Goal: Task Accomplishment & Management: Manage account settings

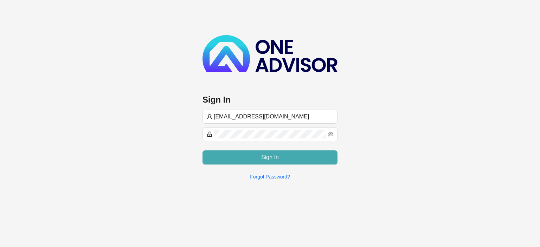
type input "[EMAIL_ADDRESS][DOMAIN_NAME]"
click at [255, 154] on button "Sign In" at bounding box center [269, 157] width 135 height 14
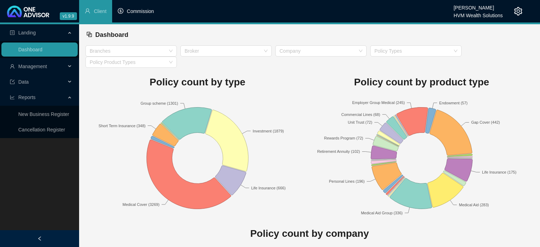
click at [150, 11] on span "Commission" at bounding box center [140, 11] width 27 height 6
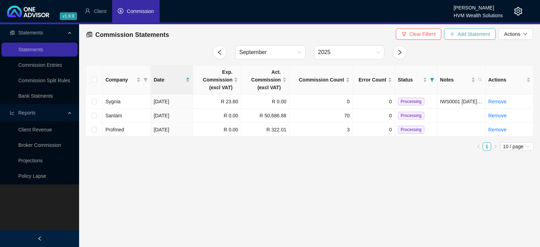
click at [461, 37] on span "Add Statement" at bounding box center [473, 34] width 33 height 8
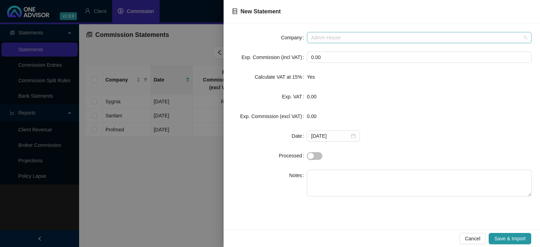
click at [358, 32] on div "Admin House" at bounding box center [419, 37] width 225 height 11
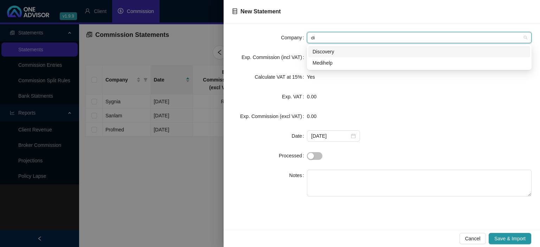
type input "dis"
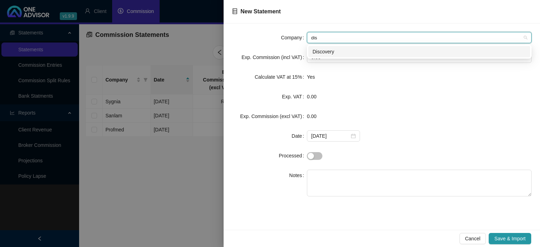
click at [319, 51] on div "Discovery" at bounding box center [419, 52] width 213 height 8
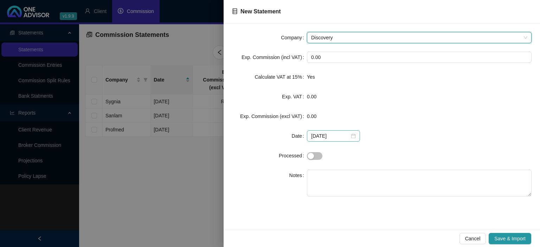
click at [351, 135] on div "[DATE]" at bounding box center [333, 136] width 45 height 8
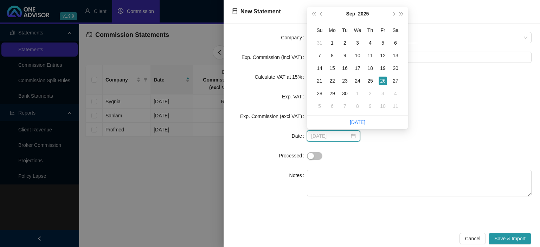
type input "[DATE]"
click at [382, 77] on td "26" at bounding box center [382, 81] width 13 height 13
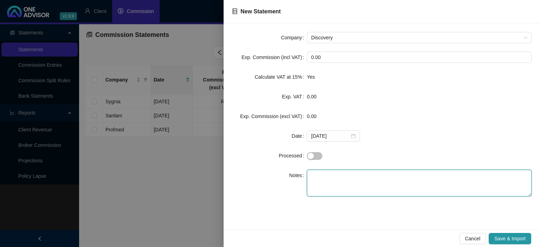
click at [359, 180] on textarea at bounding box center [419, 183] width 225 height 27
type textarea "FIN"
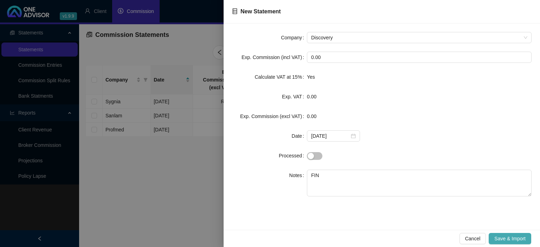
click at [496, 241] on span "Save & Import" at bounding box center [509, 239] width 31 height 8
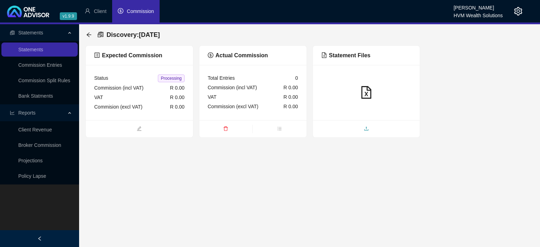
click at [354, 130] on span "upload" at bounding box center [366, 129] width 107 height 8
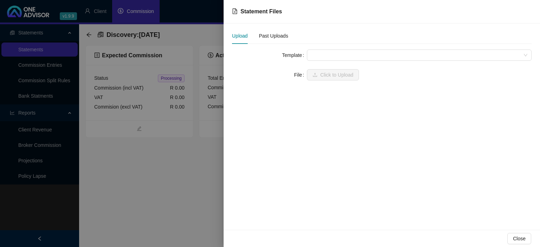
click at [326, 54] on span at bounding box center [419, 55] width 216 height 11
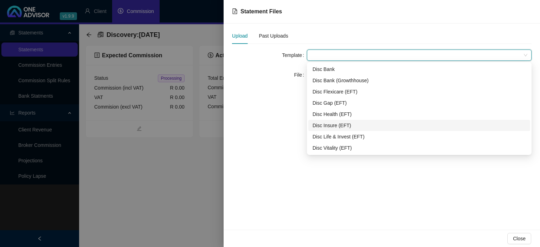
click at [328, 124] on div "Disc Insure (EFT)" at bounding box center [419, 126] width 213 height 8
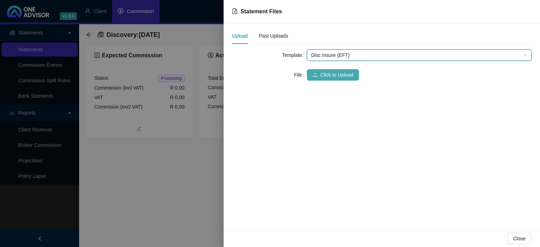
click at [324, 75] on span "Click to Upload" at bounding box center [336, 75] width 33 height 8
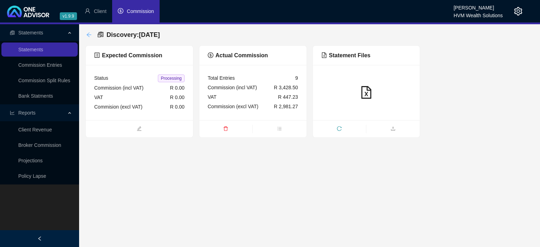
click at [89, 36] on icon "arrow-left" at bounding box center [89, 35] width 6 height 6
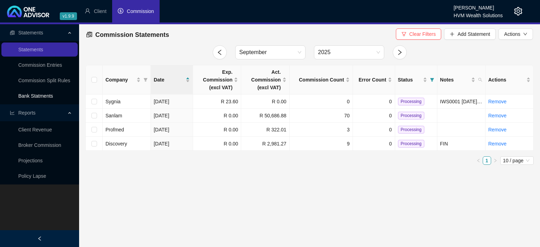
click at [36, 93] on link "Bank Statments" at bounding box center [35, 96] width 35 height 6
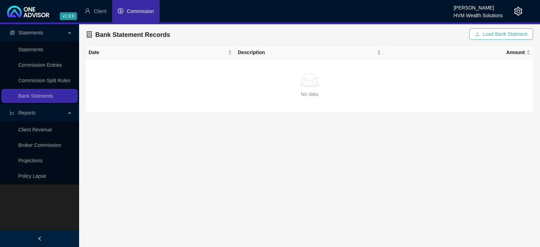
click at [478, 36] on icon "upload" at bounding box center [477, 34] width 5 height 5
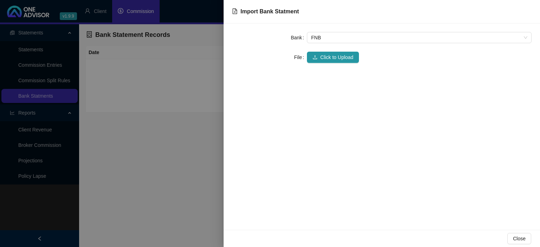
click at [383, 32] on div "Bank FNB File Click to Upload" at bounding box center [382, 127] width 316 height 206
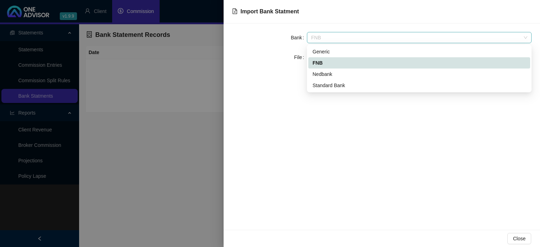
click at [355, 39] on span "FNB" at bounding box center [419, 37] width 216 height 11
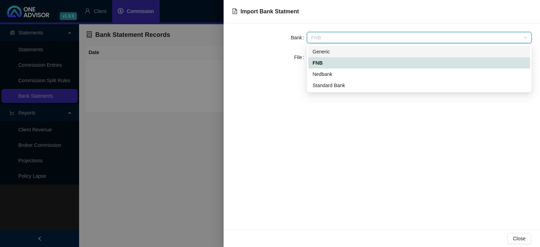
click at [338, 51] on div "Generic" at bounding box center [419, 52] width 213 height 8
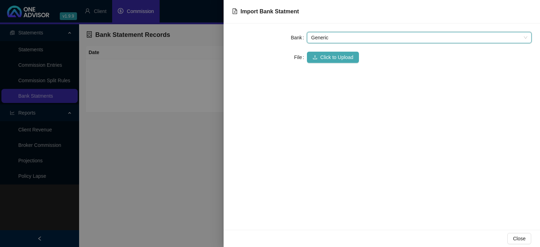
click at [329, 59] on span "Click to Upload" at bounding box center [336, 57] width 33 height 8
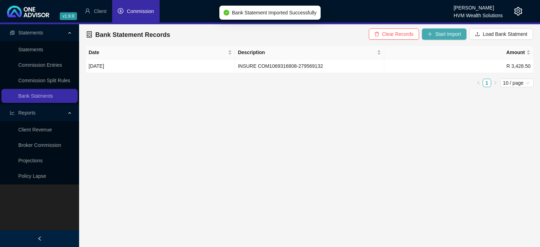
click at [438, 36] on span "Start Import" at bounding box center [448, 34] width 26 height 8
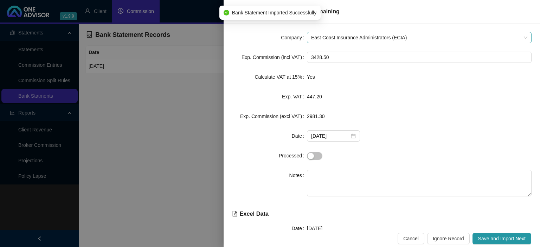
click at [347, 33] on span "East Coast Insurance Administrators (ECIA)" at bounding box center [419, 37] width 216 height 11
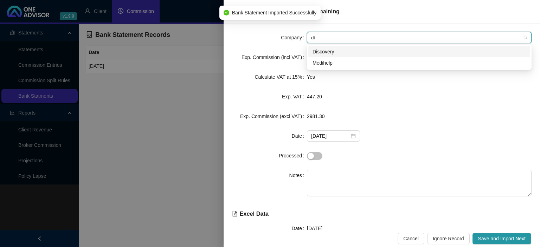
type input "dis"
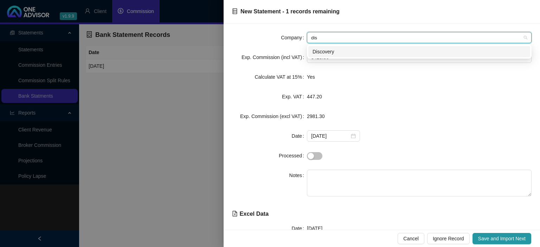
click at [328, 56] on div "Discovery" at bounding box center [419, 51] width 222 height 11
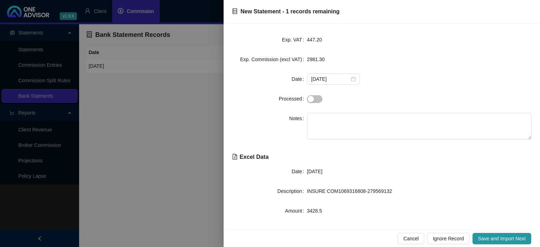
scroll to position [61, 0]
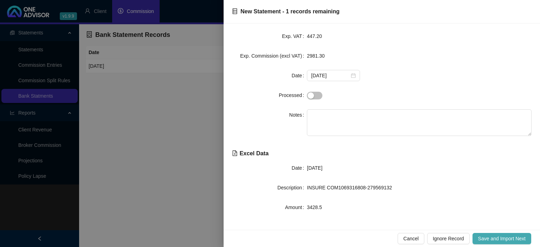
click at [483, 241] on span "Save and Import Next" at bounding box center [501, 239] width 47 height 8
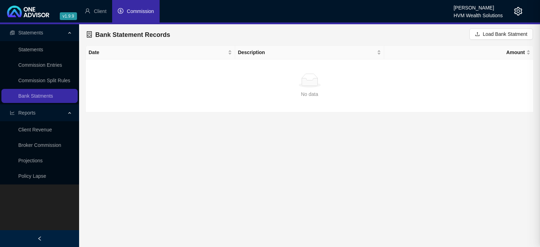
scroll to position [0, 0]
click at [478, 33] on icon "upload" at bounding box center [477, 34] width 5 height 5
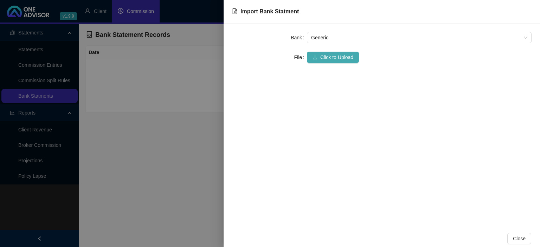
click at [341, 56] on span "Click to Upload" at bounding box center [336, 57] width 33 height 8
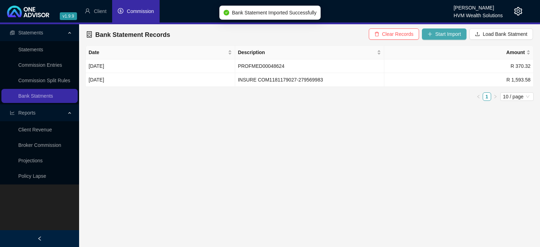
click at [447, 32] on span "Start Import" at bounding box center [448, 34] width 26 height 8
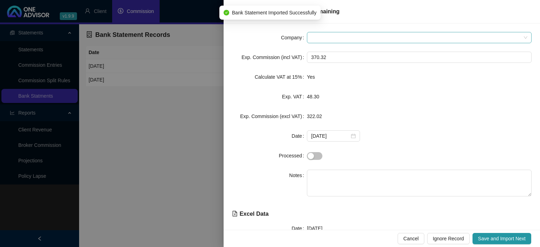
click at [341, 39] on span at bounding box center [419, 37] width 216 height 11
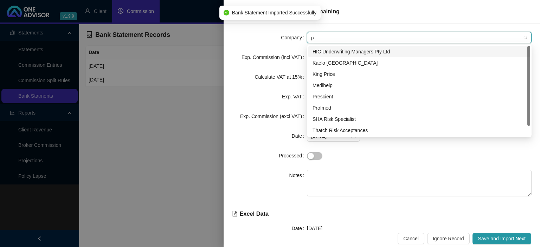
type input "pr"
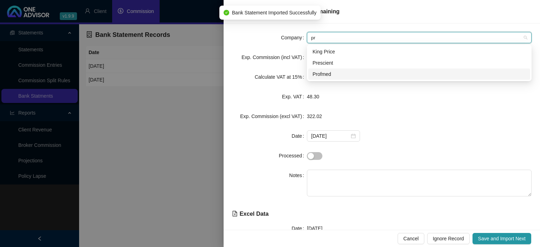
click at [328, 74] on div "Profmed" at bounding box center [419, 74] width 213 height 8
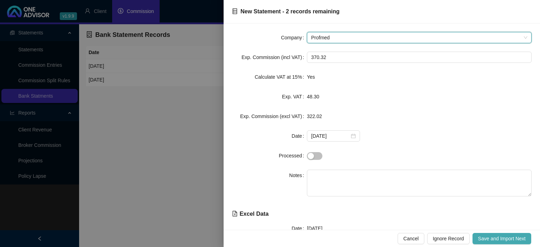
click at [482, 236] on span "Save and Import Next" at bounding box center [501, 239] width 47 height 8
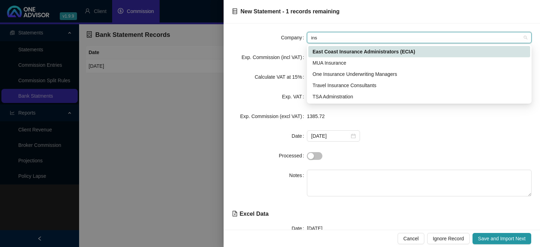
drag, startPoint x: 329, startPoint y: 36, endPoint x: 255, endPoint y: 36, distance: 74.2
click at [311, 36] on input "ins" at bounding box center [416, 37] width 210 height 11
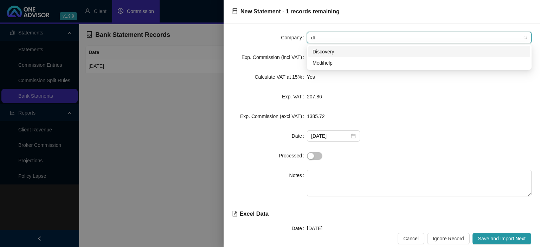
type input "dis"
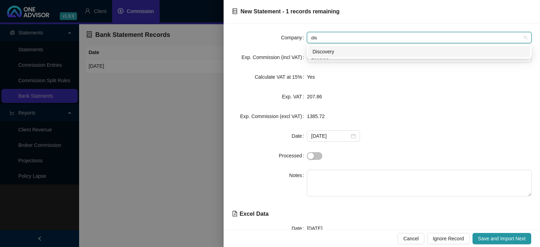
click at [315, 49] on div "Discovery" at bounding box center [419, 52] width 213 height 8
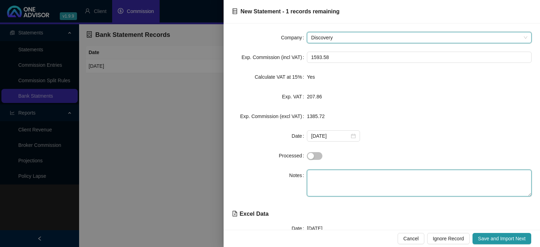
click at [341, 174] on textarea at bounding box center [419, 183] width 225 height 27
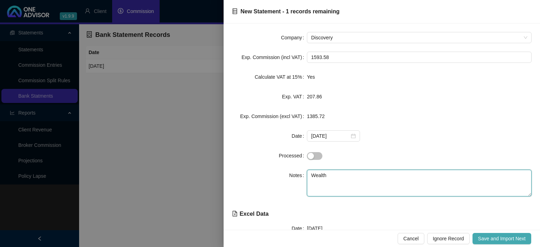
type textarea "Wealth"
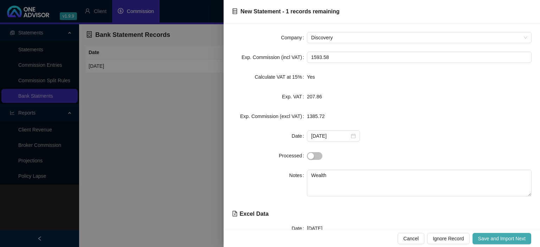
click at [489, 236] on span "Save and Import Next" at bounding box center [501, 239] width 47 height 8
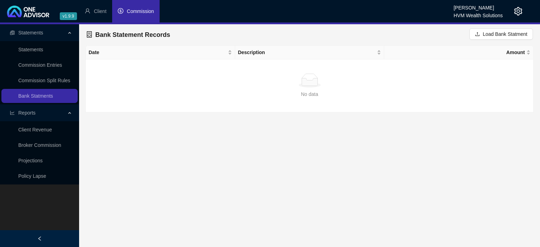
click at [134, 21] on li "Commission" at bounding box center [135, 11] width 47 height 22
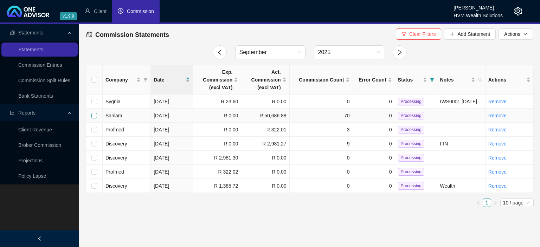
click at [91, 115] on input "checkbox" at bounding box center [94, 116] width 6 height 6
checkbox input "true"
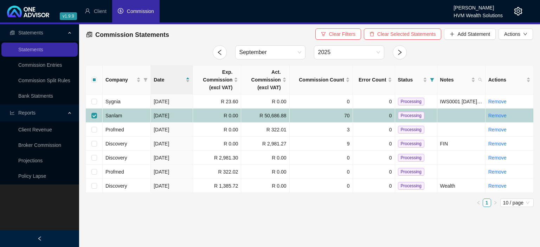
click at [91, 116] on td at bounding box center [94, 116] width 17 height 14
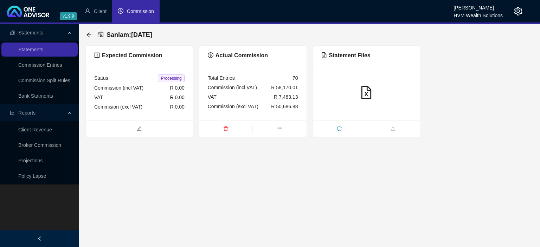
click at [91, 39] on div "Sanlam : [DATE]" at bounding box center [121, 34] width 70 height 13
click at [90, 35] on icon "arrow-left" at bounding box center [88, 34] width 5 height 5
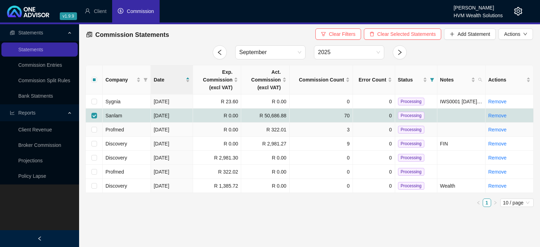
click at [97, 128] on td at bounding box center [94, 130] width 17 height 14
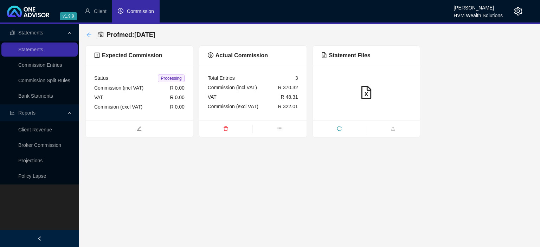
click at [87, 34] on icon "arrow-left" at bounding box center [89, 35] width 6 height 6
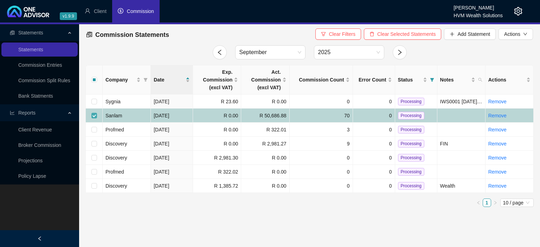
click at [93, 113] on input "checkbox" at bounding box center [94, 116] width 6 height 6
checkbox input "false"
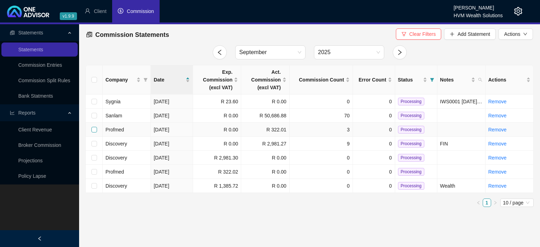
click at [92, 131] on input "checkbox" at bounding box center [94, 130] width 6 height 6
checkbox input "true"
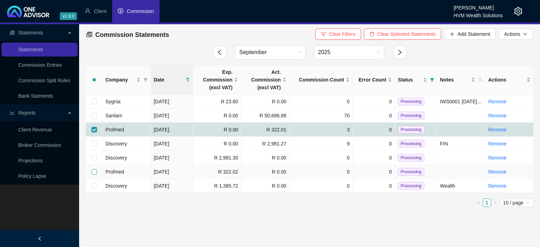
click at [92, 171] on input "checkbox" at bounding box center [94, 172] width 6 height 6
checkbox input "true"
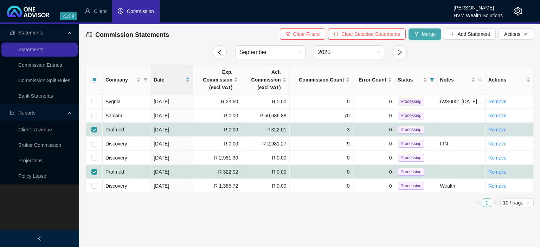
click at [420, 35] on button "Merge" at bounding box center [424, 33] width 33 height 11
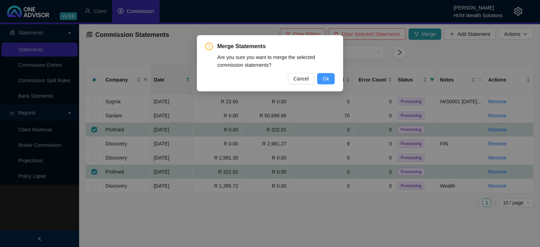
click at [321, 83] on button "Ok" at bounding box center [326, 78] width 18 height 11
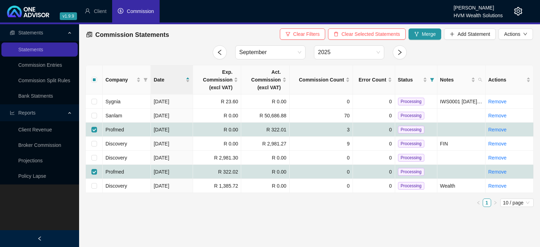
checkbox input "false"
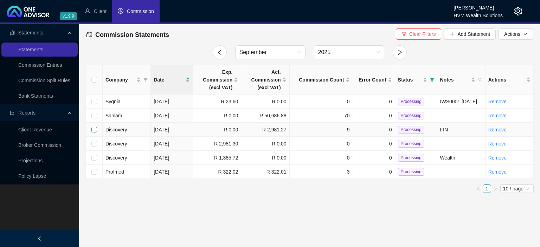
click at [93, 130] on input "checkbox" at bounding box center [94, 130] width 6 height 6
checkbox input "true"
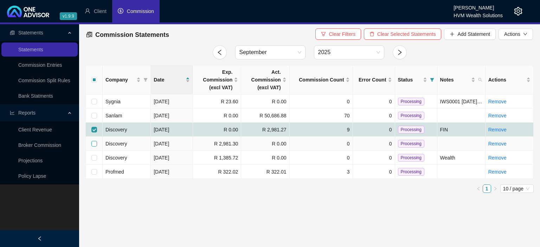
click at [92, 143] on input "checkbox" at bounding box center [94, 144] width 6 height 6
checkbox input "true"
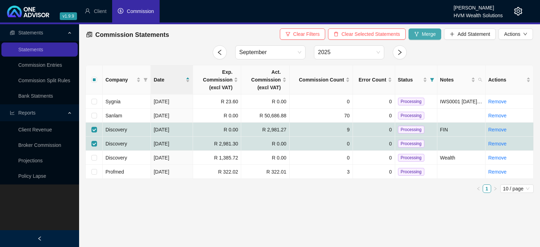
click at [434, 37] on span "Merge" at bounding box center [429, 34] width 14 height 8
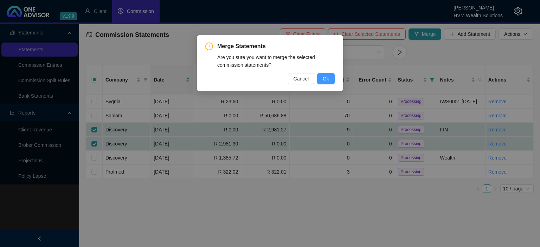
click at [330, 77] on button "Ok" at bounding box center [326, 78] width 18 height 11
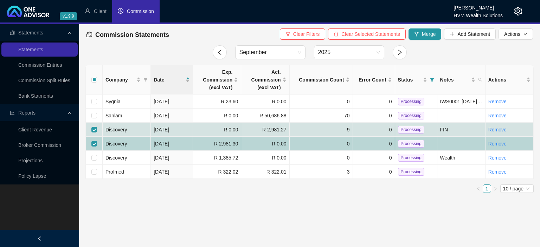
checkbox input "false"
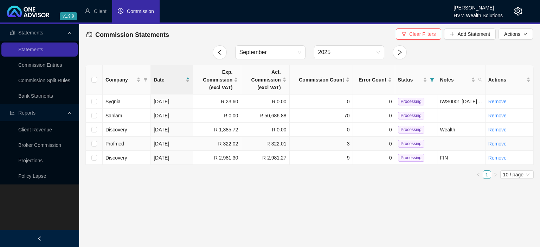
click at [408, 142] on span "Processing" at bounding box center [411, 144] width 26 height 8
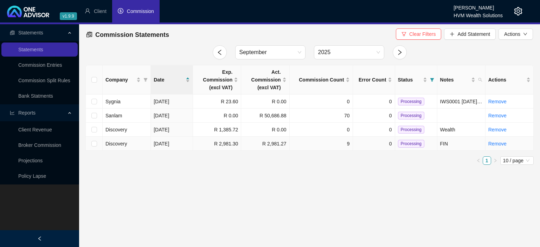
click at [410, 143] on span "Processing" at bounding box center [411, 144] width 26 height 8
click at [45, 93] on link "Bank Statments" at bounding box center [35, 96] width 35 height 6
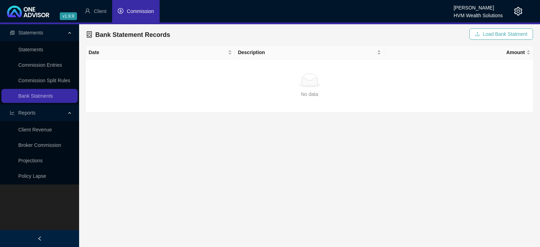
click at [485, 34] on span "Load Bank Statment" at bounding box center [505, 34] width 45 height 8
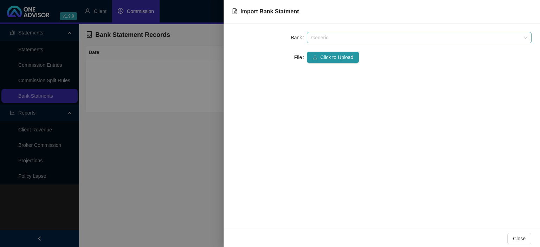
click at [330, 33] on span "Generic" at bounding box center [419, 37] width 216 height 11
click at [328, 37] on span "Generic" at bounding box center [419, 37] width 216 height 11
click at [331, 56] on span "Click to Upload" at bounding box center [336, 57] width 33 height 8
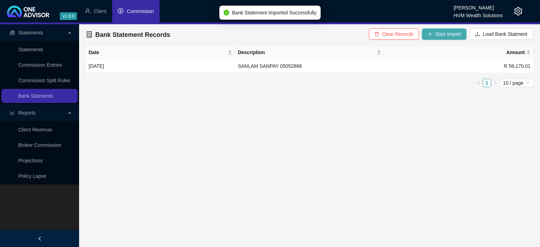
click at [442, 32] on span "Start Import" at bounding box center [448, 34] width 26 height 8
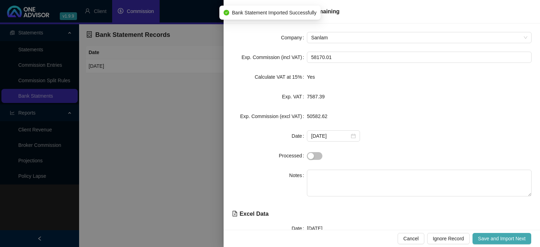
click at [487, 235] on span "Save and Import Next" at bounding box center [501, 239] width 47 height 8
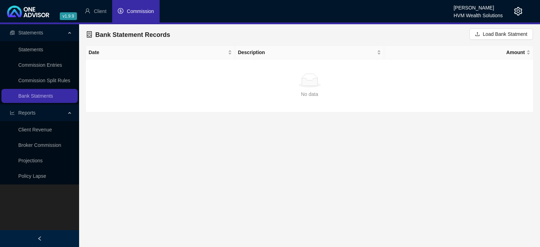
click at [136, 13] on span "Commission" at bounding box center [140, 11] width 27 height 6
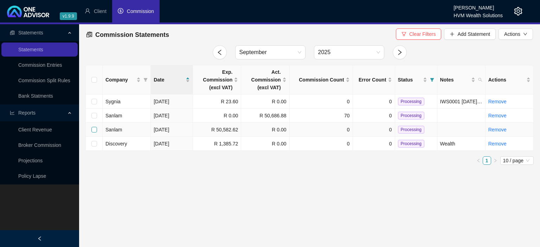
click at [92, 131] on input "checkbox" at bounding box center [94, 130] width 6 height 6
checkbox input "true"
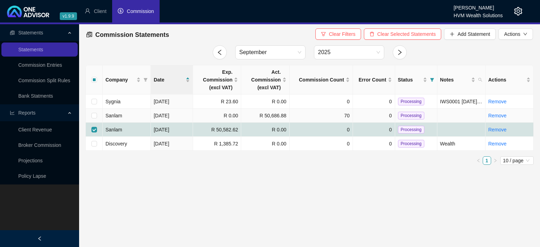
click at [270, 115] on td "R 50,686.88" at bounding box center [265, 116] width 48 height 14
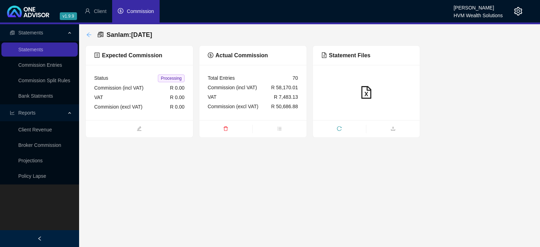
click at [87, 33] on icon "arrow-left" at bounding box center [89, 35] width 6 height 6
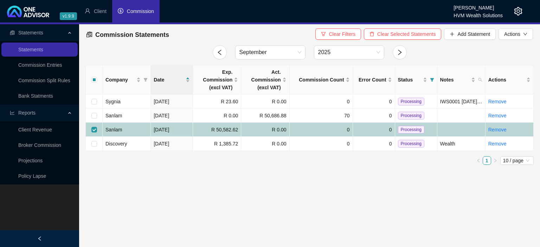
click at [236, 130] on td "R 50,582.62" at bounding box center [217, 130] width 48 height 14
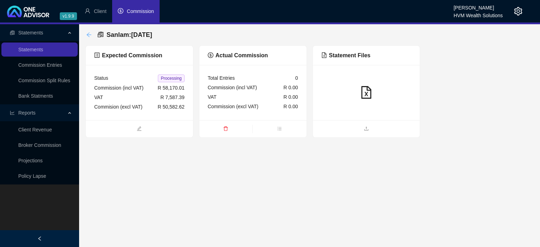
click at [87, 36] on icon "arrow-left" at bounding box center [89, 35] width 6 height 6
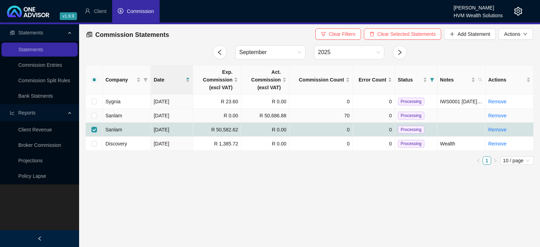
click at [261, 115] on td "R 50,686.88" at bounding box center [265, 116] width 48 height 14
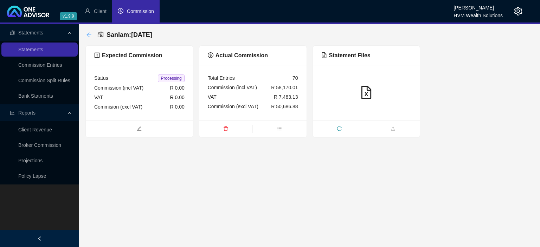
click at [88, 34] on icon "arrow-left" at bounding box center [89, 35] width 6 height 6
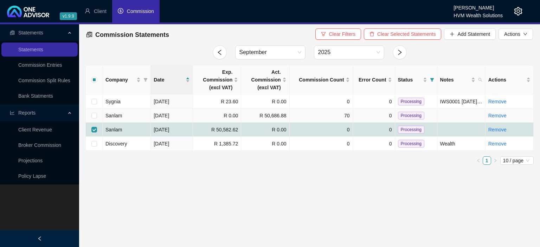
click at [140, 115] on td "Sanlam" at bounding box center [127, 116] width 48 height 14
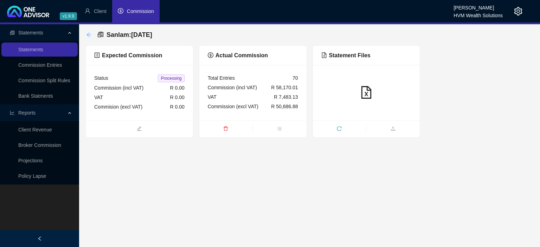
click at [89, 36] on icon "arrow-left" at bounding box center [89, 35] width 6 height 6
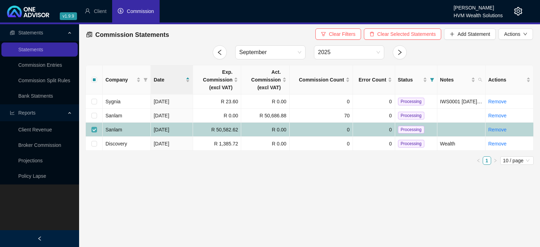
click at [93, 129] on input "checkbox" at bounding box center [94, 130] width 6 height 6
checkbox input "false"
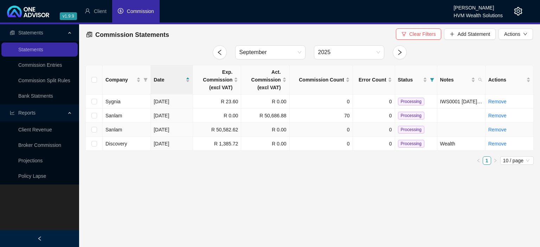
click at [217, 130] on td "R 50,582.62" at bounding box center [217, 130] width 48 height 14
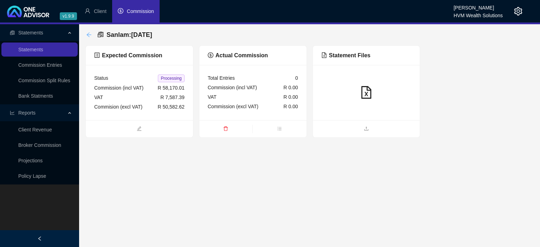
click at [91, 33] on icon "arrow-left" at bounding box center [89, 35] width 6 height 6
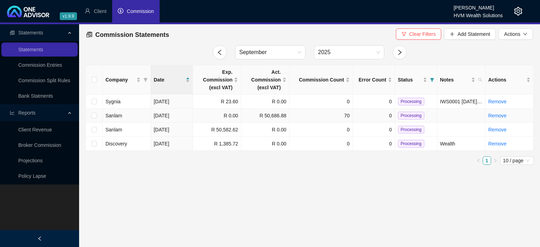
click at [262, 113] on td "R 50,686.88" at bounding box center [265, 116] width 48 height 14
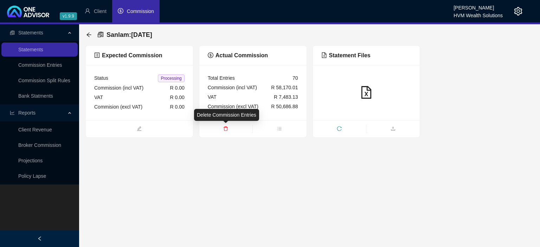
click at [227, 128] on icon "delete" at bounding box center [225, 128] width 5 height 5
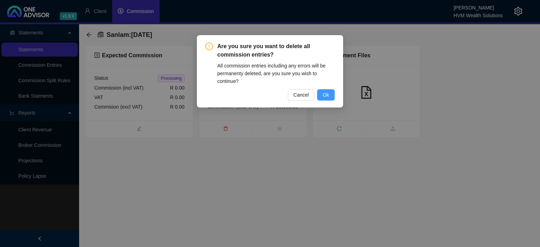
click at [322, 94] on button "Ok" at bounding box center [326, 94] width 18 height 11
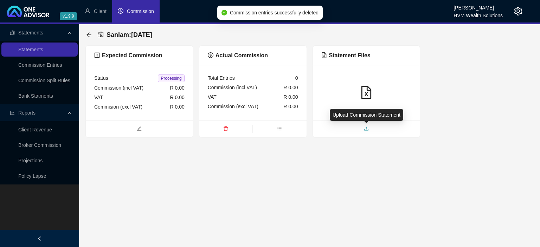
click at [370, 128] on span "upload" at bounding box center [366, 129] width 107 height 8
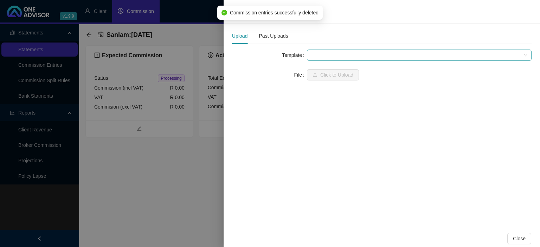
click at [323, 56] on span at bounding box center [419, 55] width 216 height 11
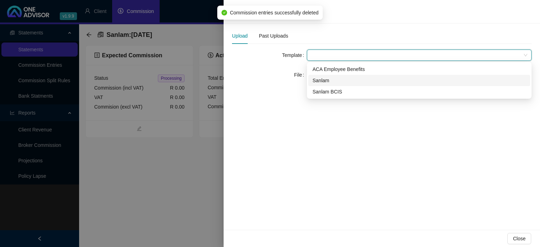
click at [331, 77] on div "Sanlam" at bounding box center [419, 81] width 213 height 8
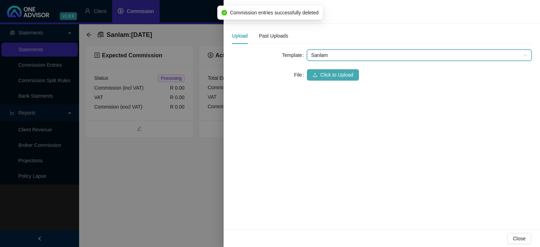
click at [331, 77] on span "Click to Upload" at bounding box center [336, 75] width 33 height 8
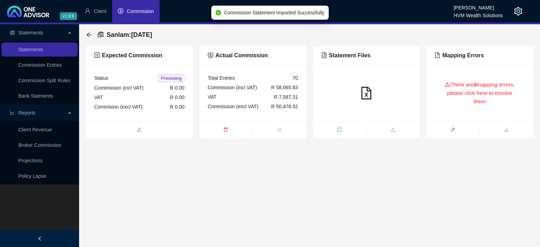
click at [490, 101] on div "There are 3 mapping errors, please click here to resolve them" at bounding box center [479, 93] width 90 height 40
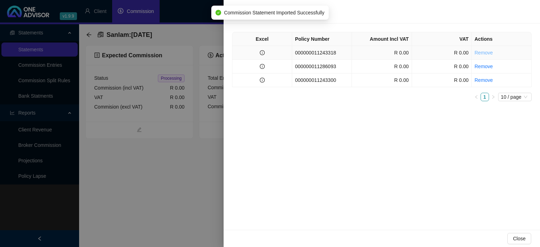
click at [483, 54] on link "Remove" at bounding box center [484, 53] width 18 height 6
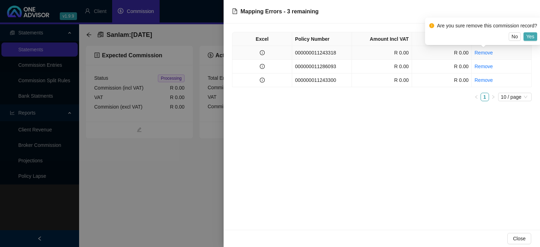
click at [527, 36] on span "Yes" at bounding box center [530, 37] width 8 height 8
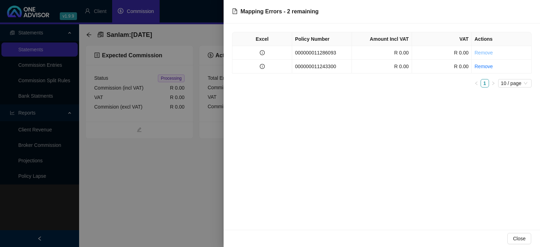
click at [487, 53] on link "Remove" at bounding box center [484, 53] width 18 height 6
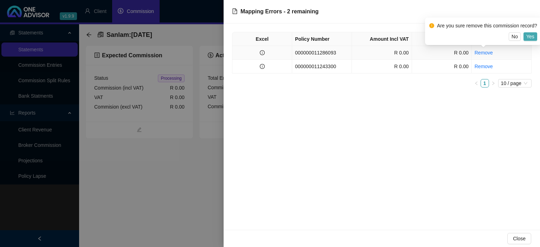
click at [527, 39] on span "Yes" at bounding box center [530, 37] width 8 height 8
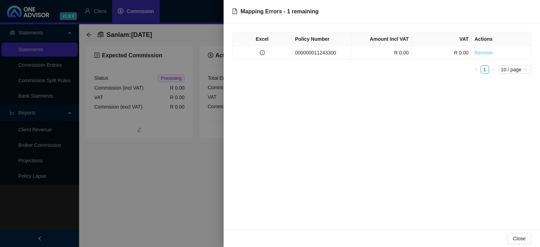
click at [487, 51] on link "Remove" at bounding box center [484, 53] width 18 height 6
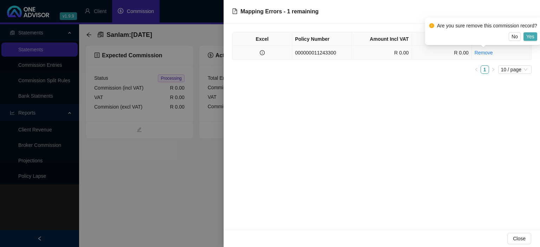
click at [527, 36] on span "Yes" at bounding box center [530, 37] width 8 height 8
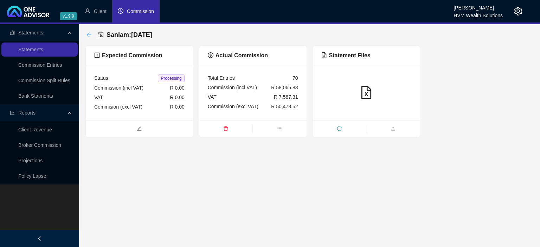
click at [89, 34] on icon "arrow-left" at bounding box center [89, 35] width 6 height 6
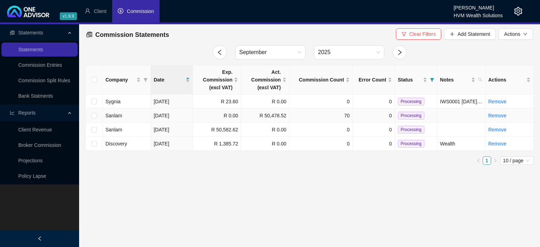
click at [264, 112] on td "R 50,478.52" at bounding box center [265, 116] width 48 height 14
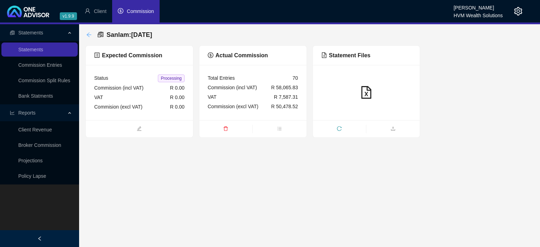
click at [89, 34] on icon "arrow-left" at bounding box center [89, 35] width 6 height 6
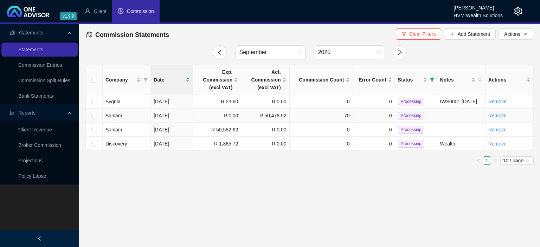
click at [271, 117] on td "R 50,478.52" at bounding box center [265, 116] width 48 height 14
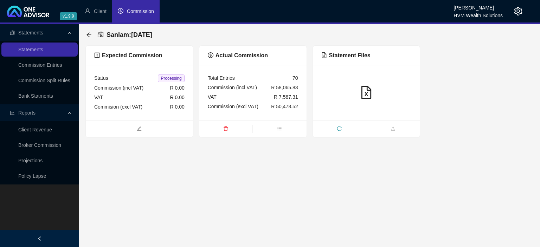
click at [224, 130] on icon "delete" at bounding box center [226, 129] width 4 height 5
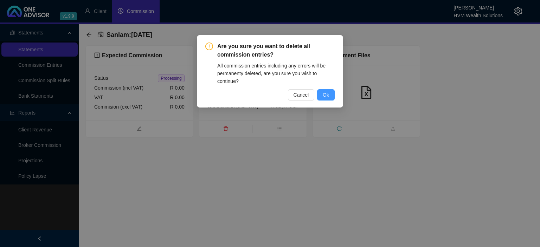
click at [321, 96] on button "Ok" at bounding box center [326, 94] width 18 height 11
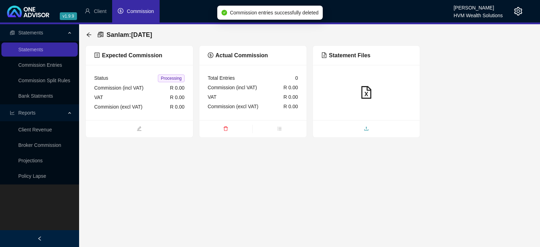
click at [366, 131] on span "upload" at bounding box center [366, 129] width 107 height 8
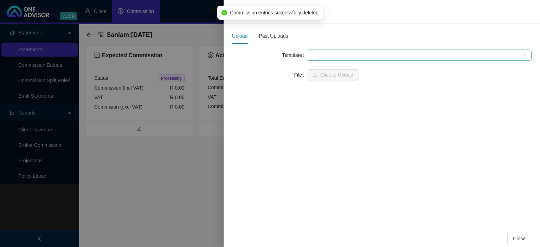
click at [319, 56] on span at bounding box center [419, 55] width 216 height 11
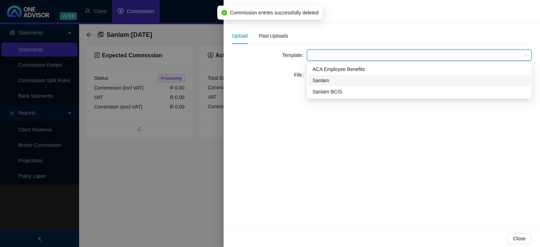
click at [323, 79] on div "Sanlam" at bounding box center [419, 81] width 213 height 8
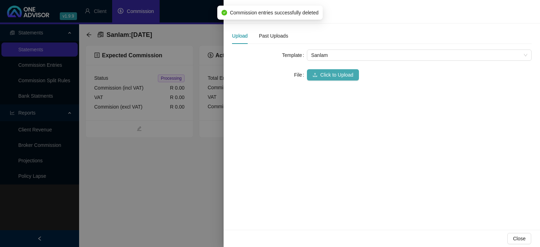
click at [321, 77] on span "Click to Upload" at bounding box center [336, 75] width 33 height 8
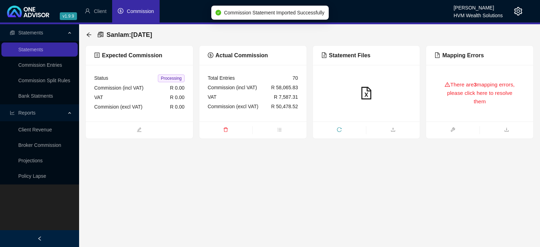
click at [486, 102] on div "There are 3 mapping errors, please click here to resolve them" at bounding box center [479, 93] width 90 height 40
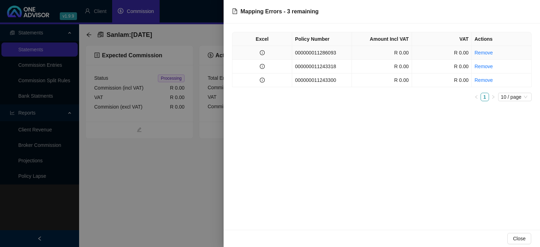
click at [335, 53] on td "000000011286093" at bounding box center [322, 53] width 60 height 14
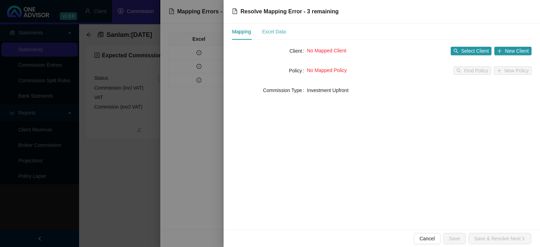
click at [281, 39] on div "Excel Data" at bounding box center [274, 32] width 24 height 16
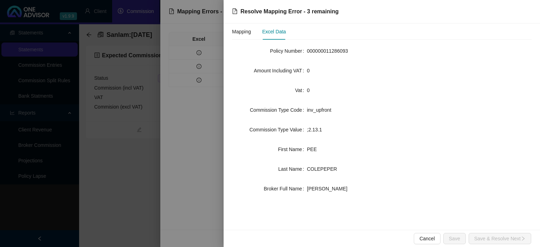
click at [129, 203] on div at bounding box center [270, 123] width 540 height 247
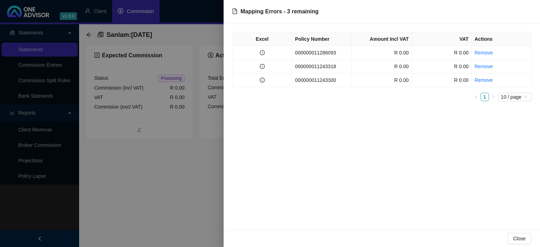
click at [129, 203] on div at bounding box center [270, 123] width 540 height 247
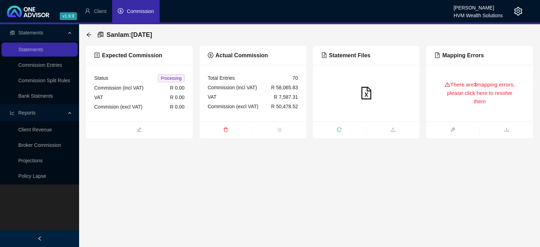
click at [224, 131] on icon "delete" at bounding box center [226, 130] width 4 height 5
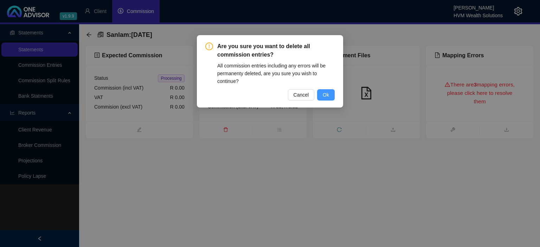
click at [327, 98] on span "Ok" at bounding box center [326, 95] width 6 height 8
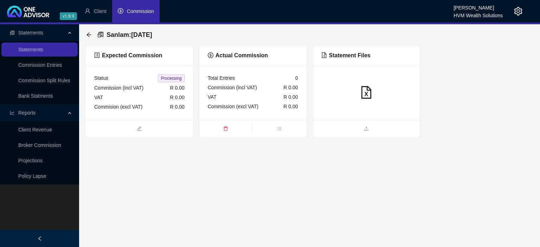
click at [343, 118] on div at bounding box center [366, 92] width 107 height 55
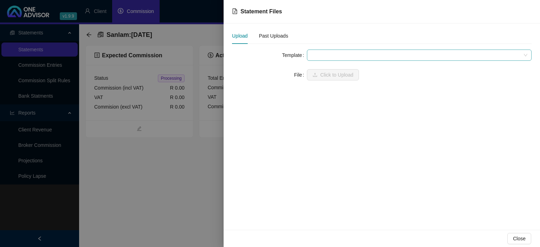
click at [322, 56] on span at bounding box center [419, 55] width 216 height 11
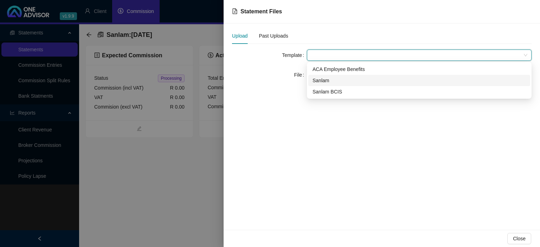
click at [328, 78] on div "Sanlam" at bounding box center [419, 81] width 213 height 8
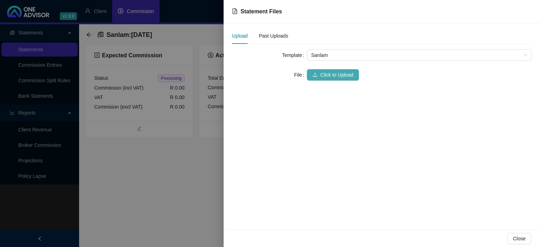
click at [327, 77] on span "Click to Upload" at bounding box center [336, 75] width 33 height 8
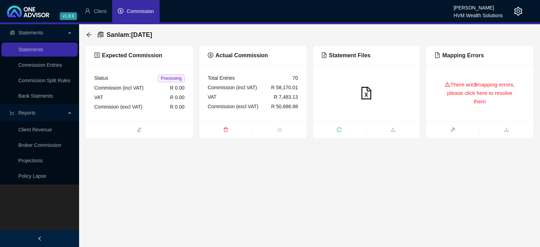
click at [475, 106] on div "There are 3 mapping errors, please click here to resolve them" at bounding box center [479, 93] width 90 height 40
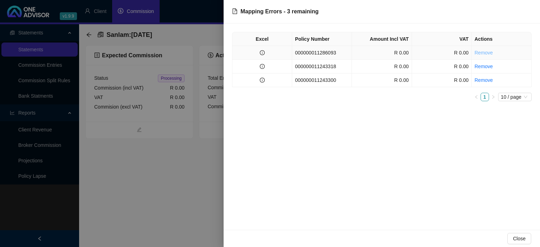
click at [481, 54] on link "Remove" at bounding box center [484, 53] width 18 height 6
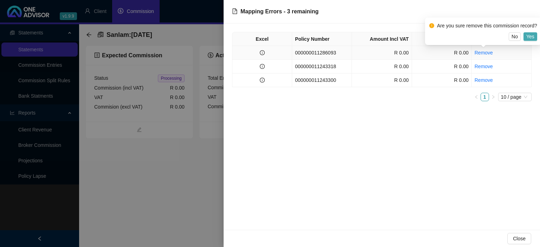
click at [528, 38] on span "Yes" at bounding box center [530, 37] width 8 height 8
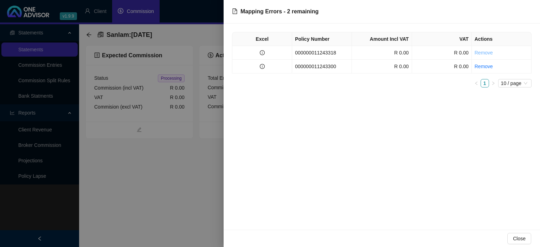
click at [490, 52] on link "Remove" at bounding box center [484, 53] width 18 height 6
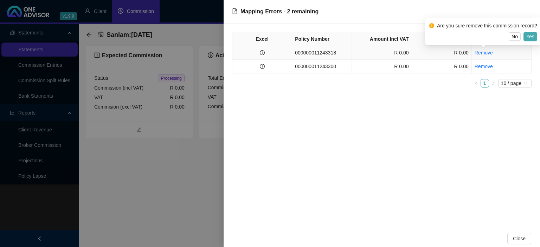
click at [528, 35] on span "Yes" at bounding box center [530, 37] width 8 height 8
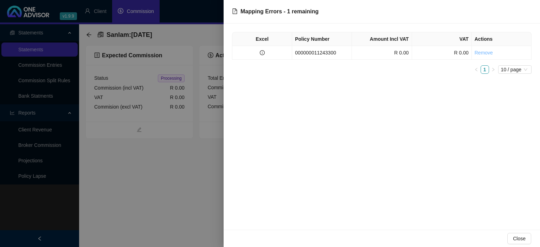
click at [483, 51] on link "Remove" at bounding box center [484, 53] width 18 height 6
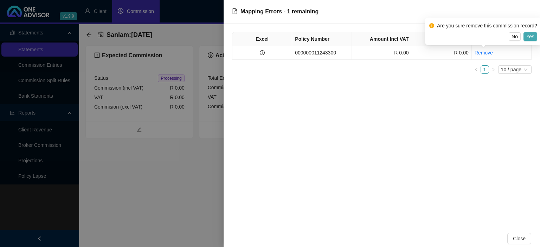
click at [527, 37] on span "Yes" at bounding box center [530, 37] width 8 height 8
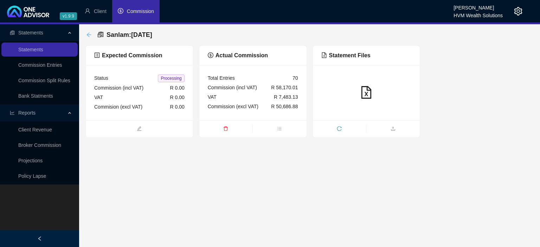
click at [90, 35] on icon "arrow-left" at bounding box center [89, 35] width 6 height 6
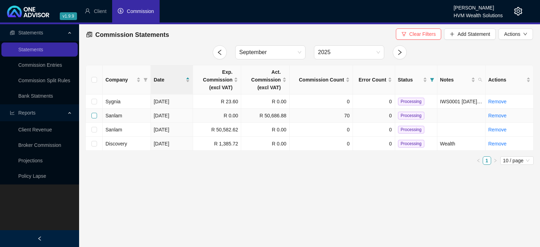
click at [95, 116] on input "checkbox" at bounding box center [94, 116] width 6 height 6
checkbox input "true"
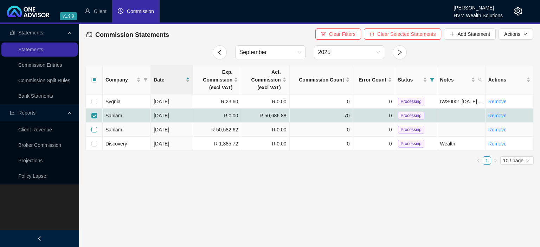
click at [93, 127] on input "checkbox" at bounding box center [94, 130] width 6 height 6
checkbox input "true"
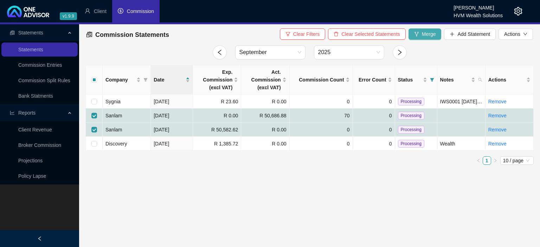
click at [433, 32] on span "Merge" at bounding box center [429, 34] width 14 height 8
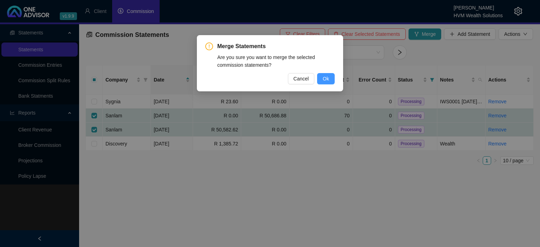
click at [321, 76] on button "Ok" at bounding box center [326, 78] width 18 height 11
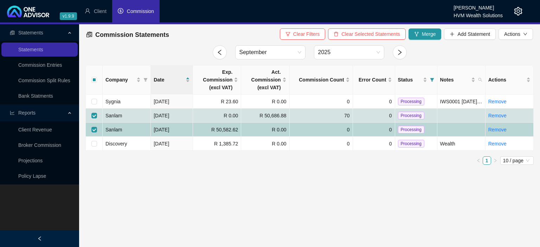
checkbox input "false"
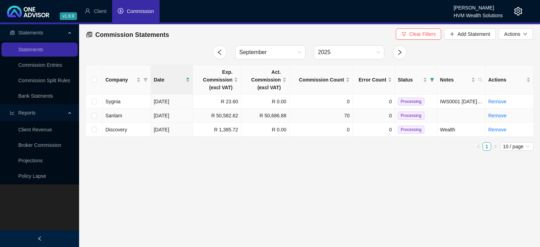
click at [256, 117] on td "R 50,686.88" at bounding box center [265, 116] width 48 height 14
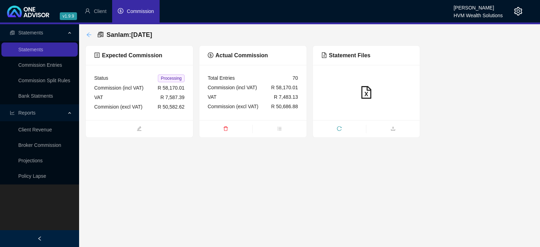
click at [88, 35] on icon "arrow-left" at bounding box center [88, 34] width 5 height 5
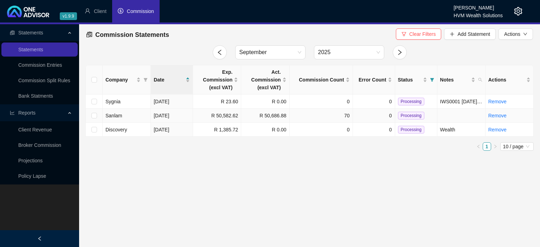
click at [403, 117] on span "Processing" at bounding box center [411, 116] width 26 height 8
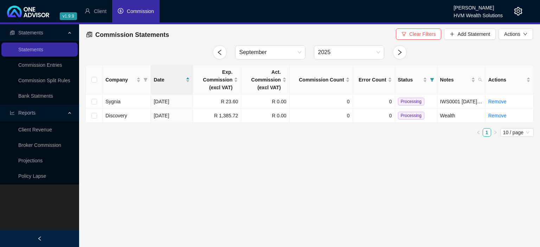
click at [519, 13] on icon "setting" at bounding box center [518, 11] width 8 height 8
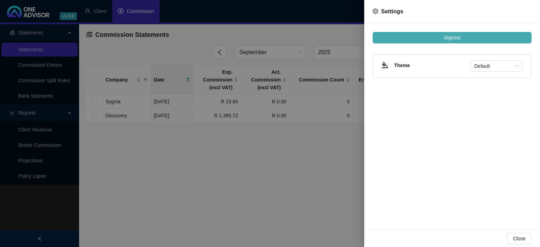
click at [448, 38] on span "Signout" at bounding box center [452, 38] width 17 height 8
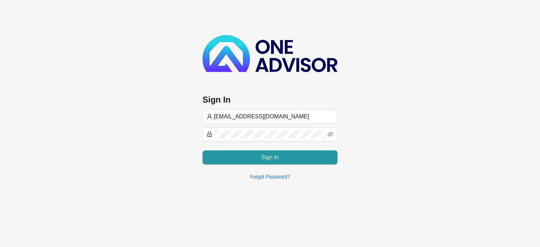
type input "[EMAIL_ADDRESS][DOMAIN_NAME]"
